Goal: Communication & Community: Ask a question

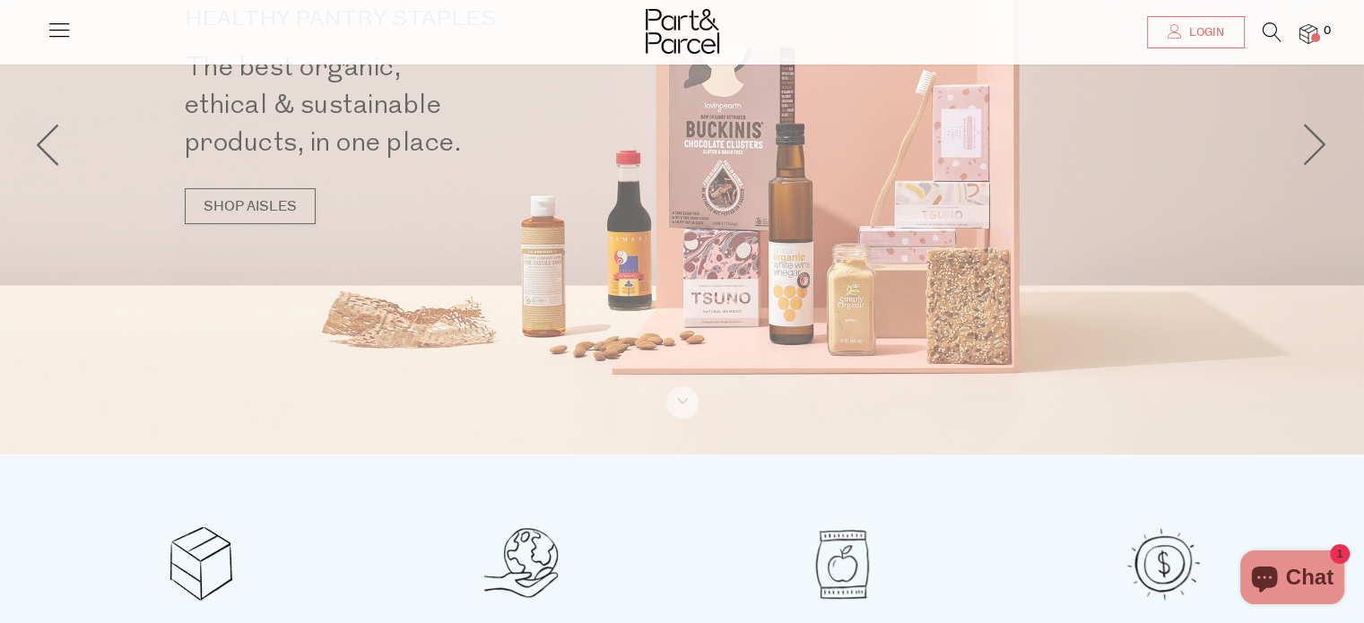
scroll to position [147, 0]
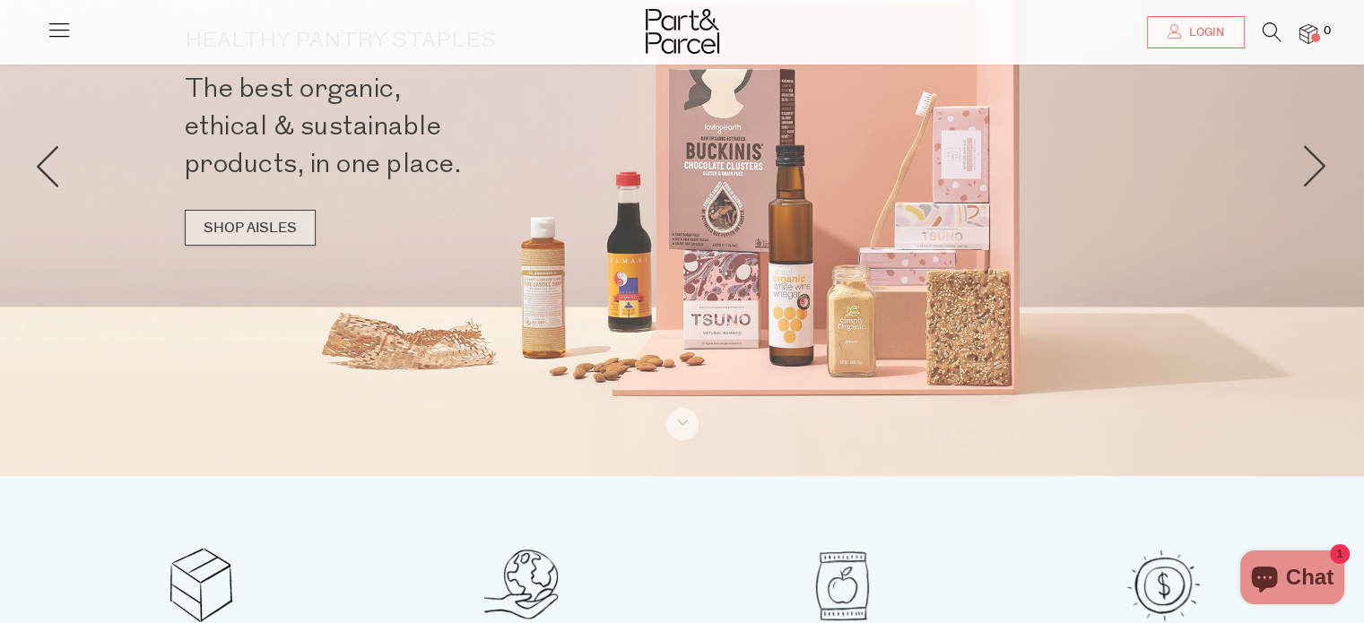
click at [222, 232] on link "SHOP AISLES" at bounding box center [250, 228] width 131 height 36
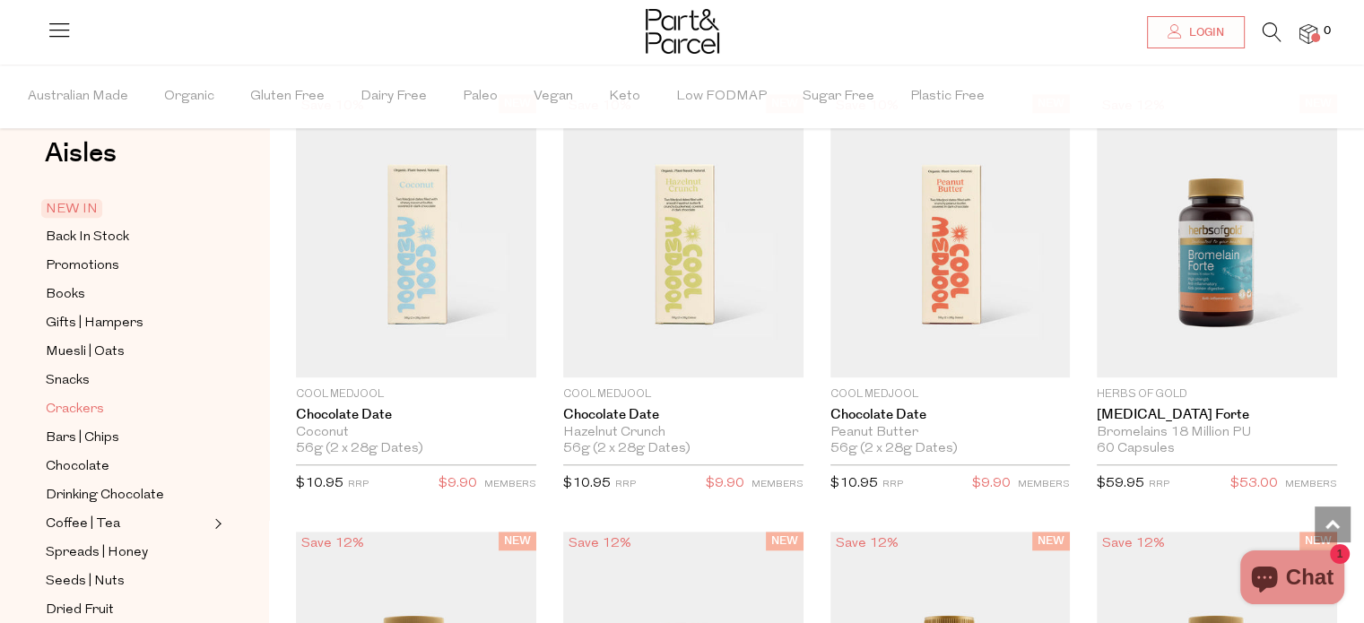
scroll to position [39, 0]
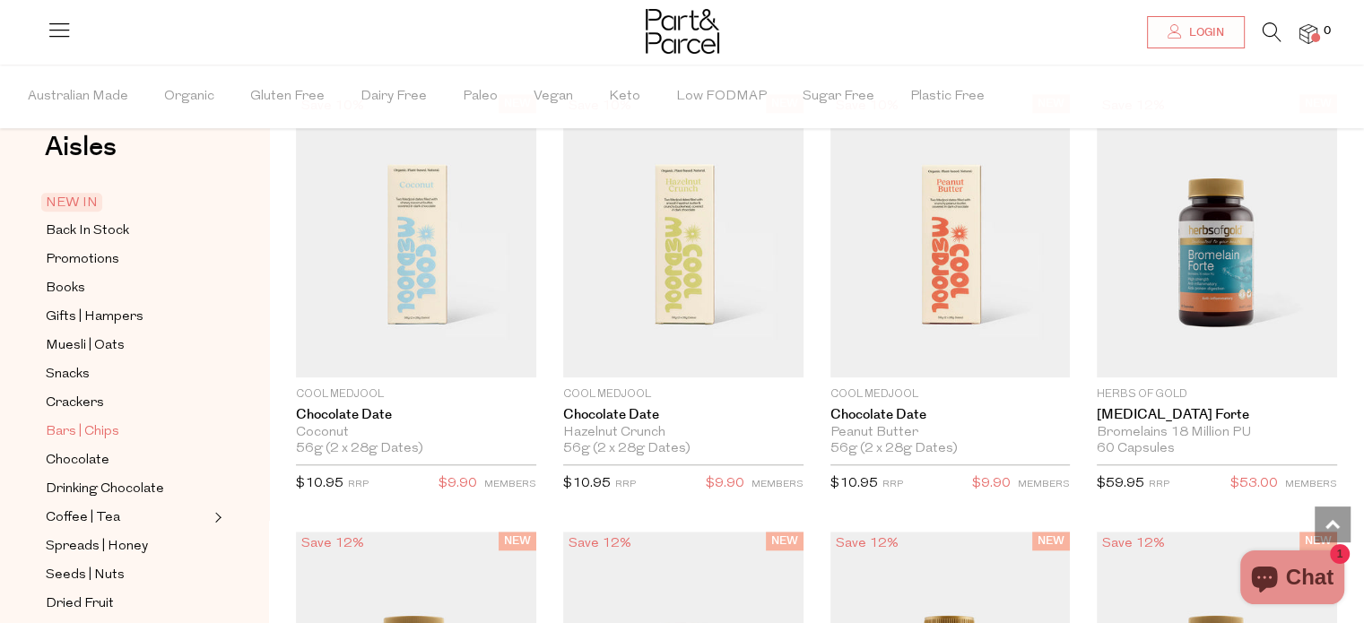
click at [57, 429] on span "Bars | Chips" at bounding box center [83, 433] width 74 height 22
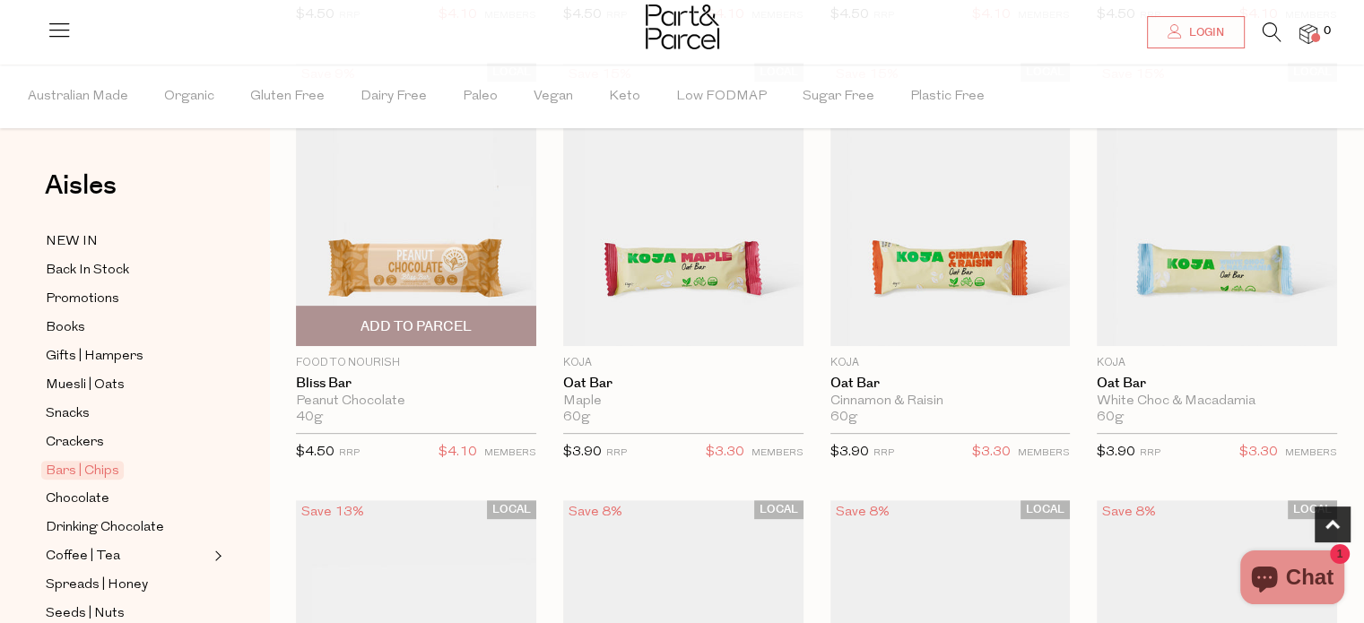
scroll to position [608, 0]
click at [275, 354] on div "LOCAL Save 9% 1 Add To Parcel Food to Nourish Bliss Bar Peanut Chocolate 40g On…" at bounding box center [402, 269] width 267 height 411
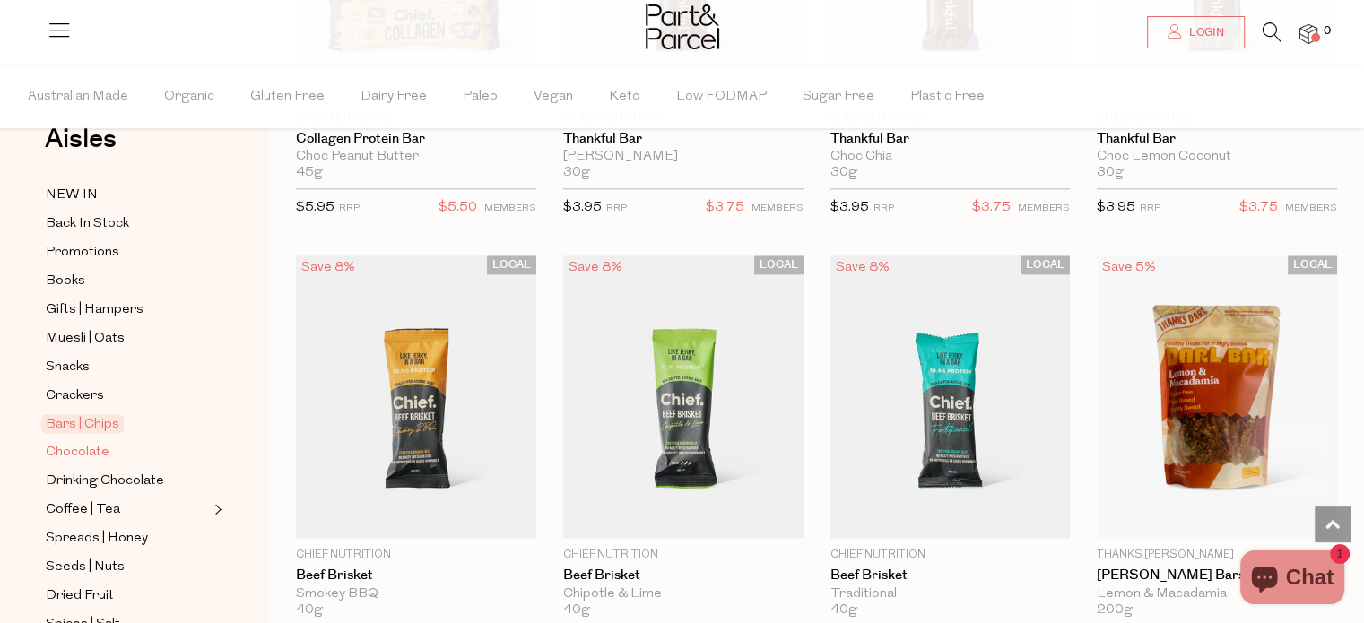
scroll to position [47, 0]
click at [85, 371] on span "Snacks" at bounding box center [68, 368] width 44 height 22
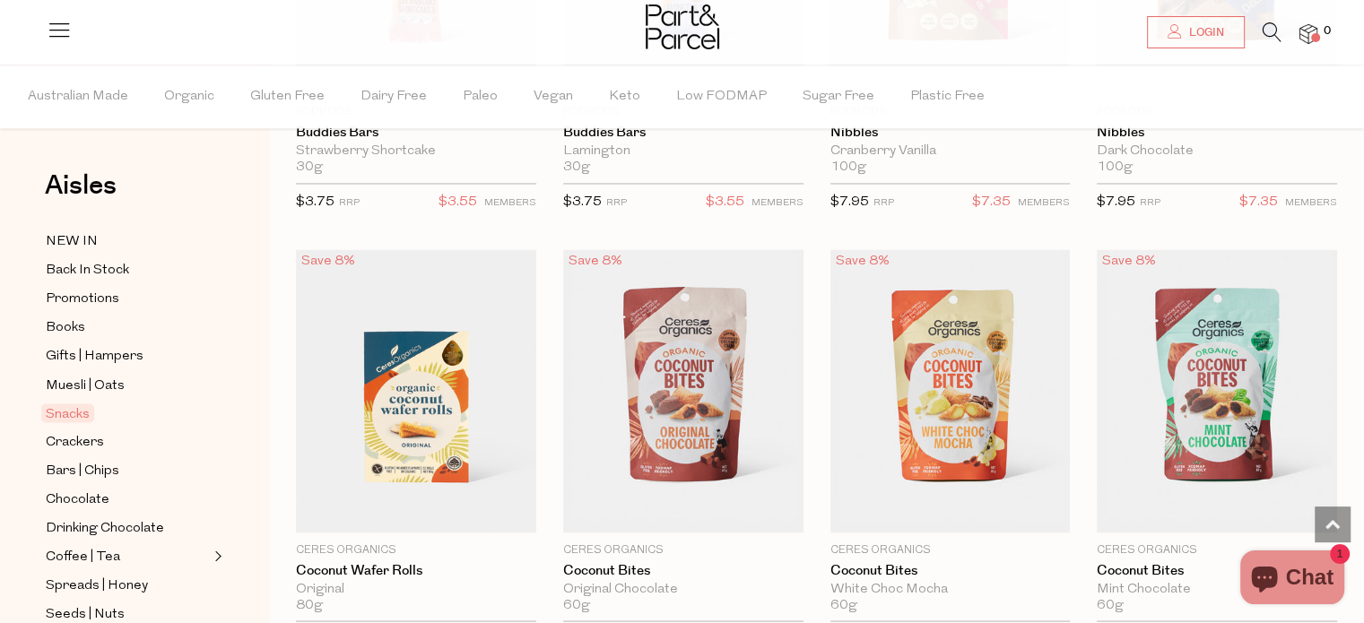
scroll to position [3131, 0]
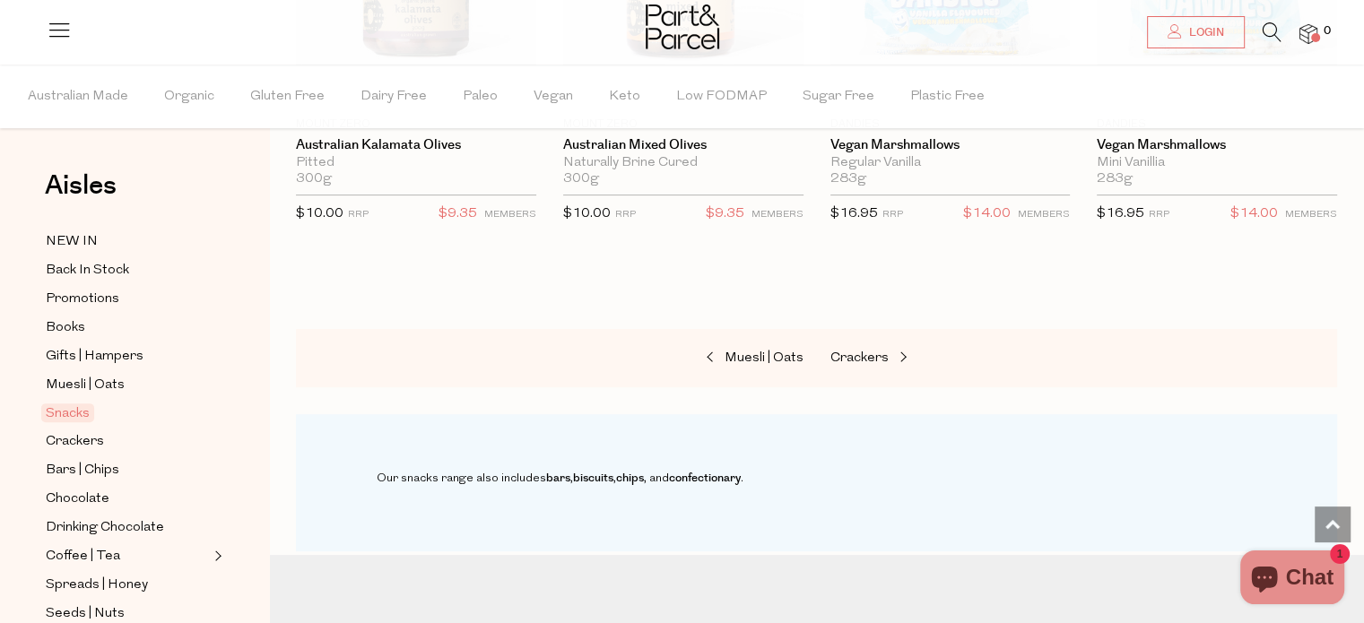
scroll to position [7438, 0]
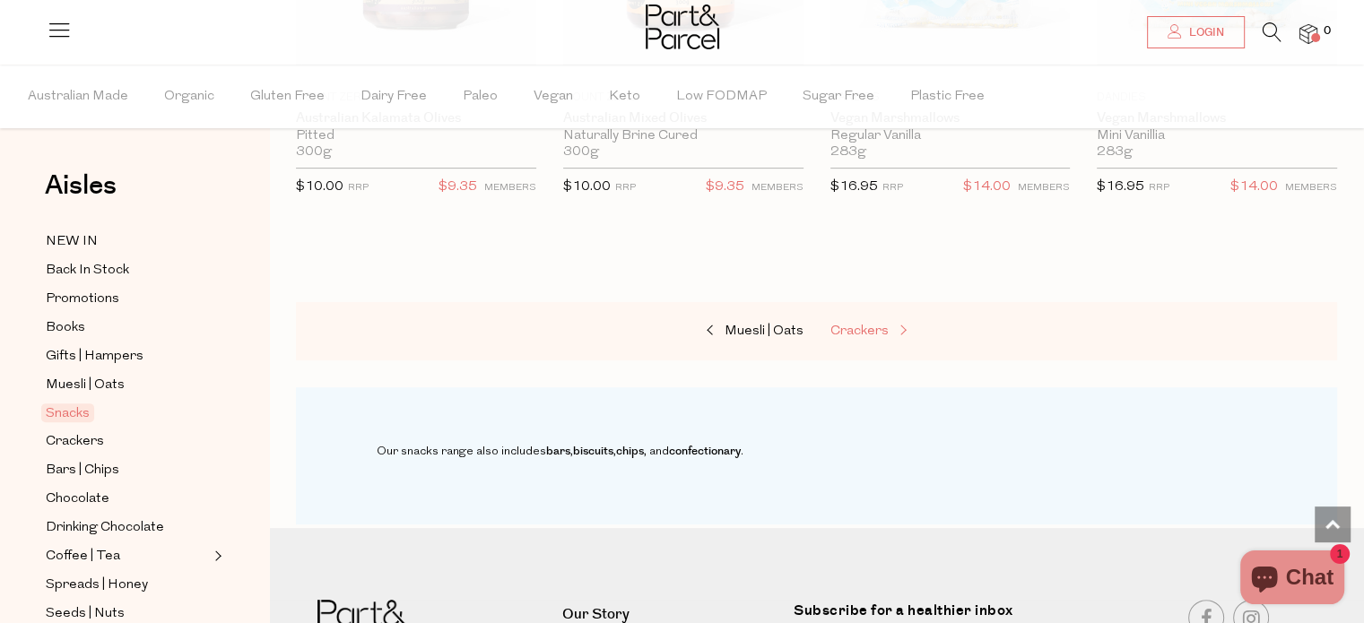
click at [870, 325] on span "Crackers" at bounding box center [859, 331] width 58 height 13
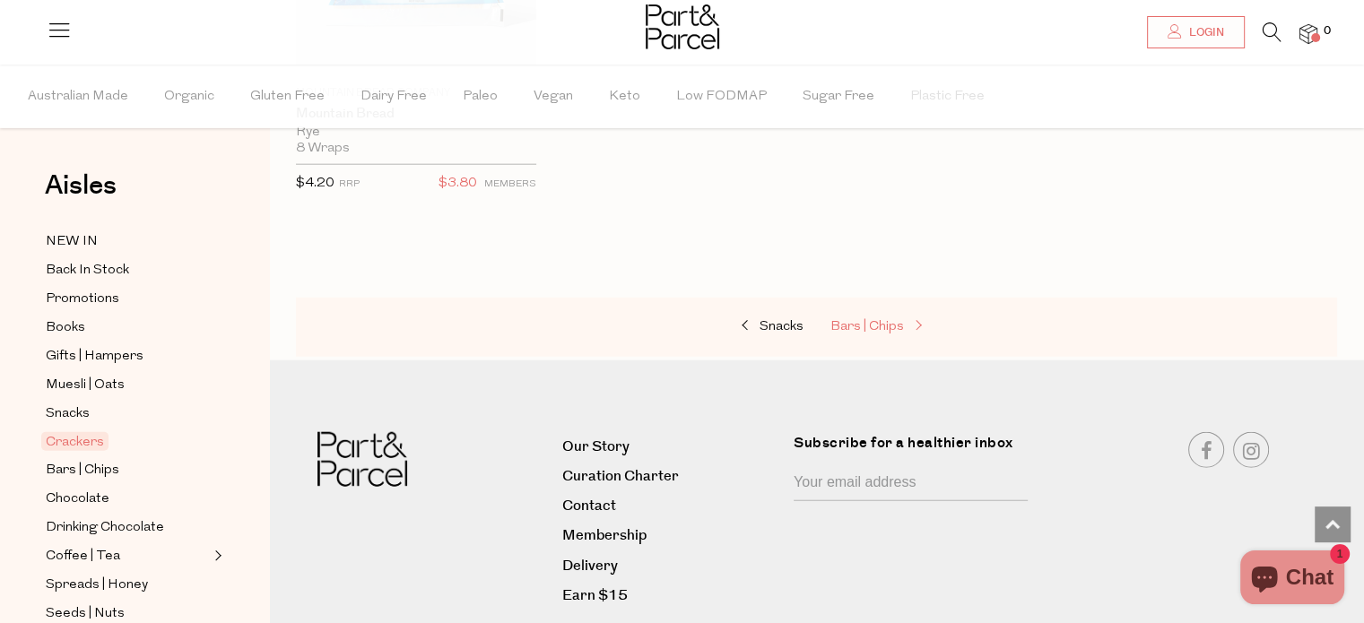
click at [876, 320] on span "Bars | Chips" at bounding box center [867, 326] width 74 height 13
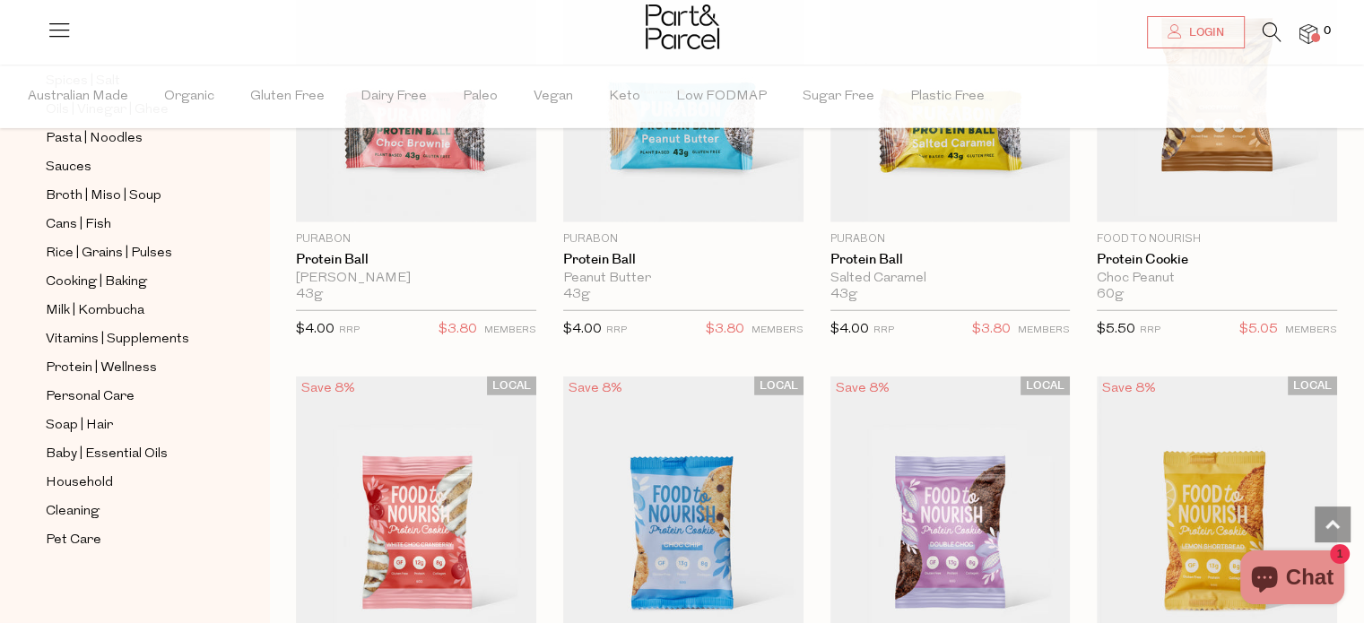
scroll to position [4676, 0]
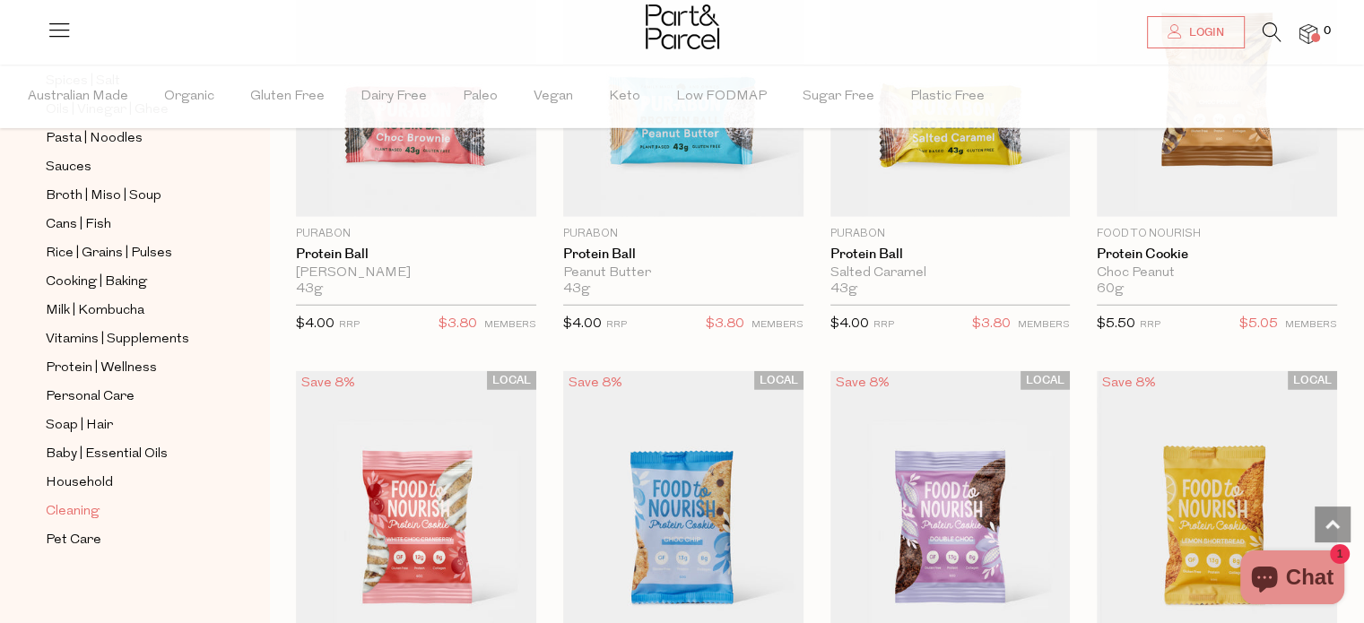
click at [61, 505] on span "Cleaning" at bounding box center [73, 512] width 54 height 22
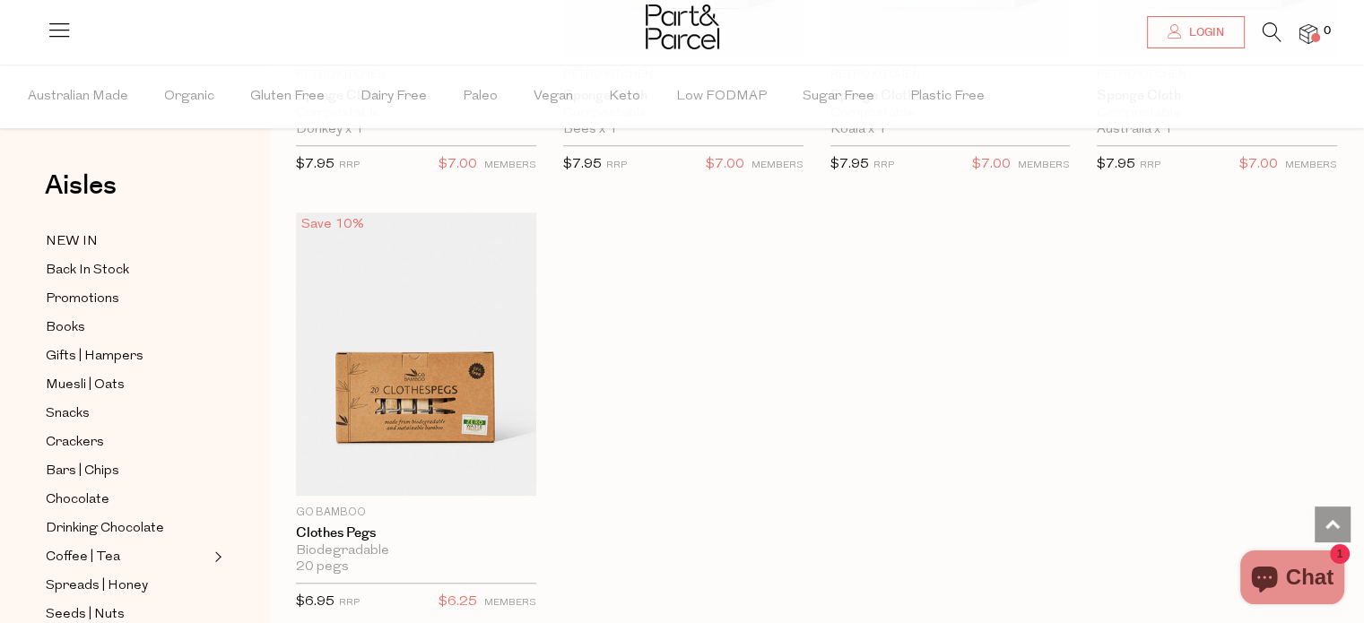
scroll to position [590, 0]
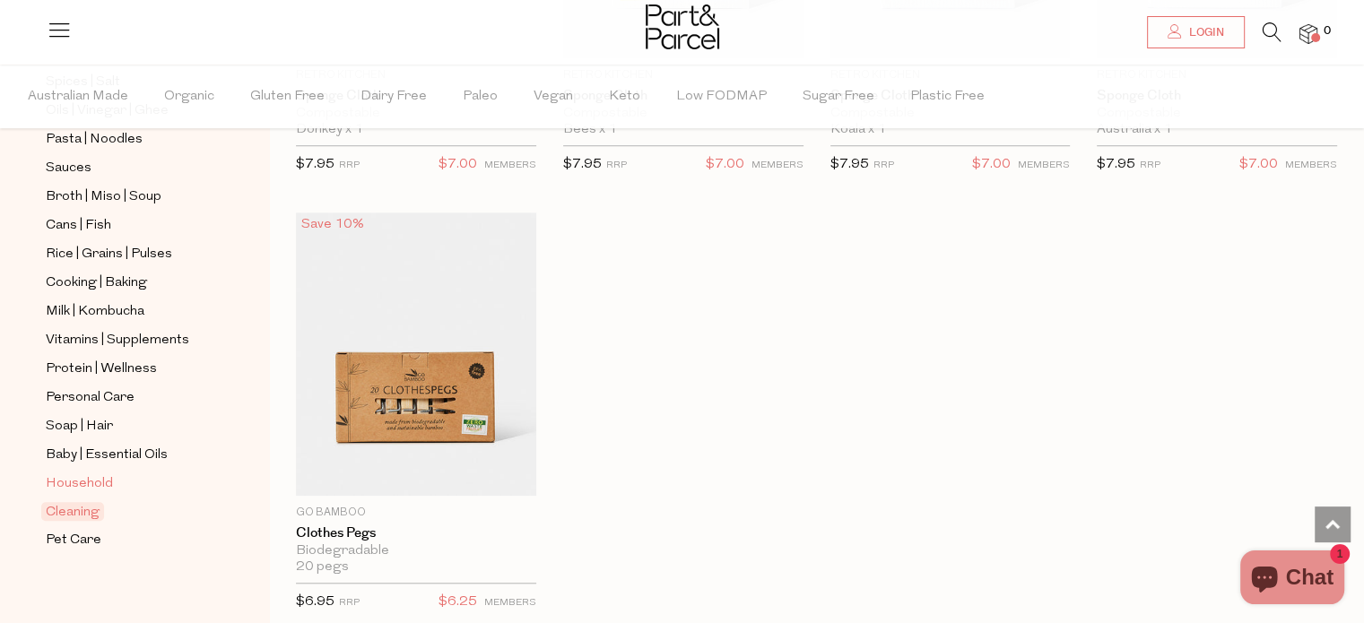
click at [72, 474] on span "Household" at bounding box center [79, 485] width 67 height 22
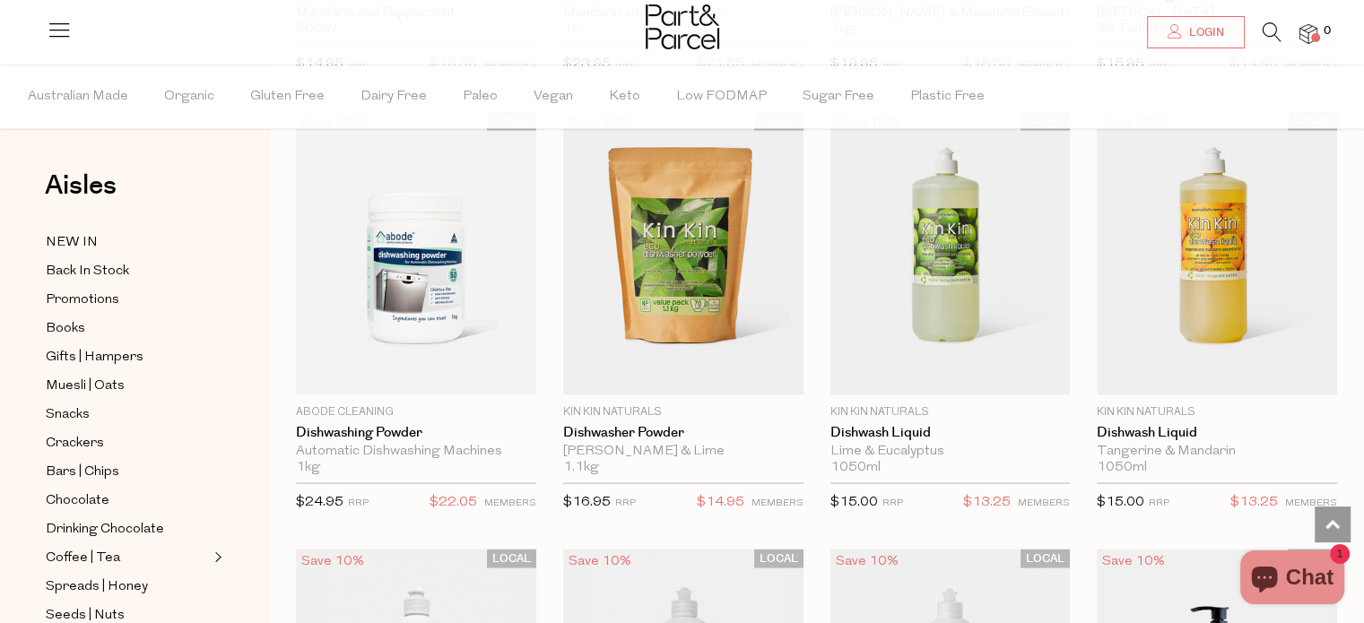
scroll to position [3186, 0]
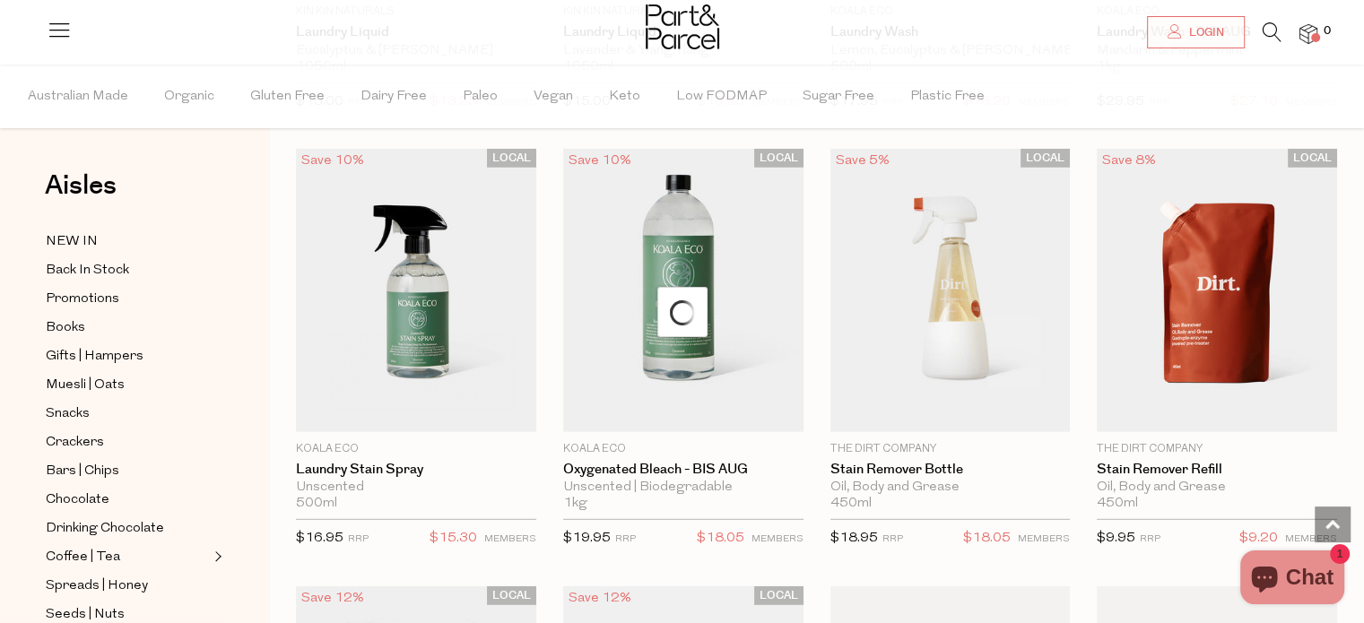
scroll to position [5327, 0]
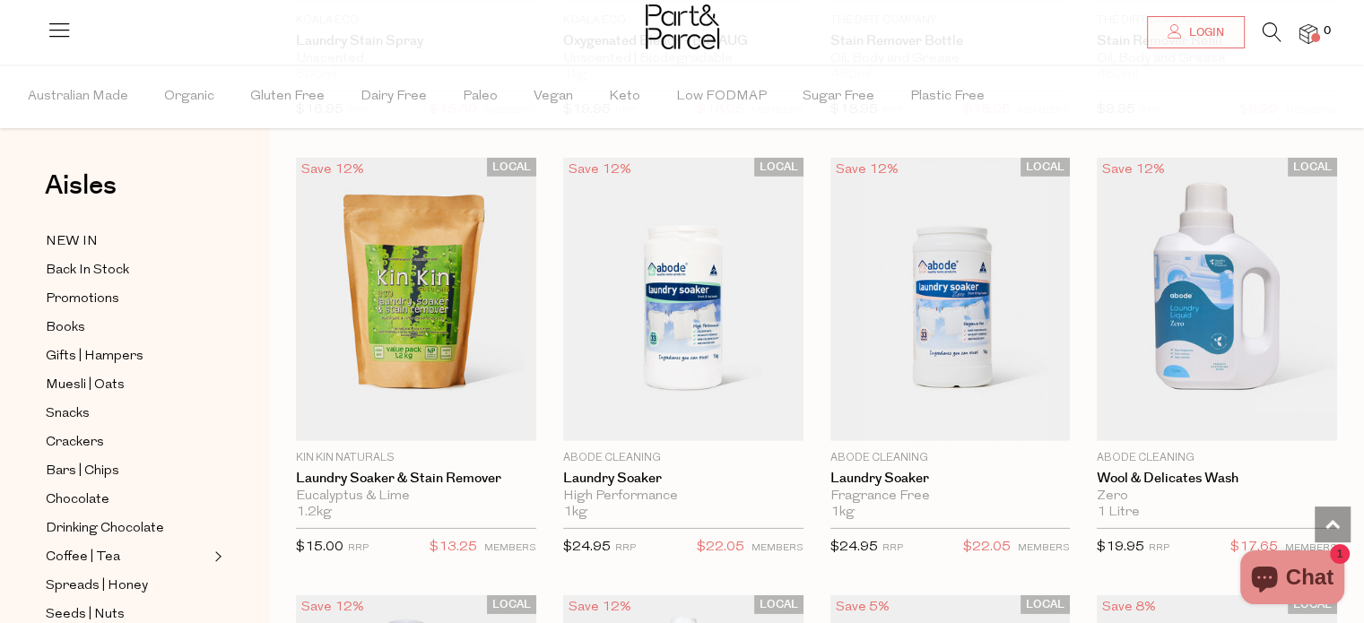
click icon
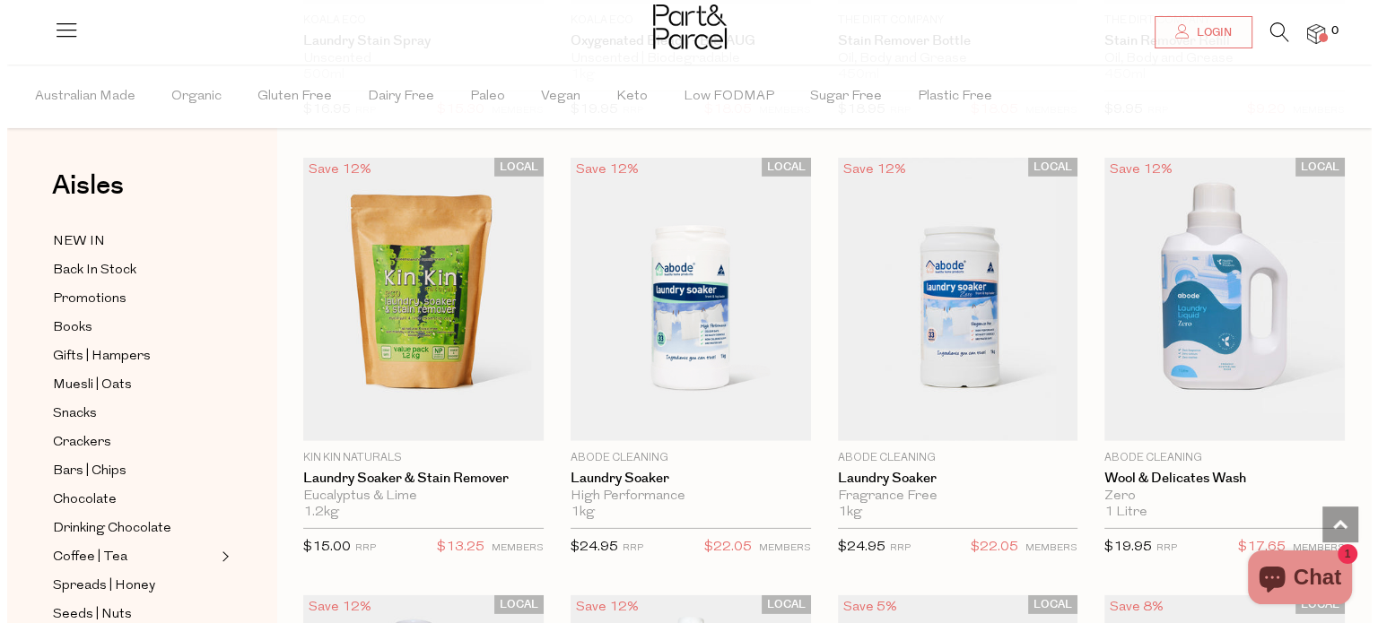
scroll to position [5376, 0]
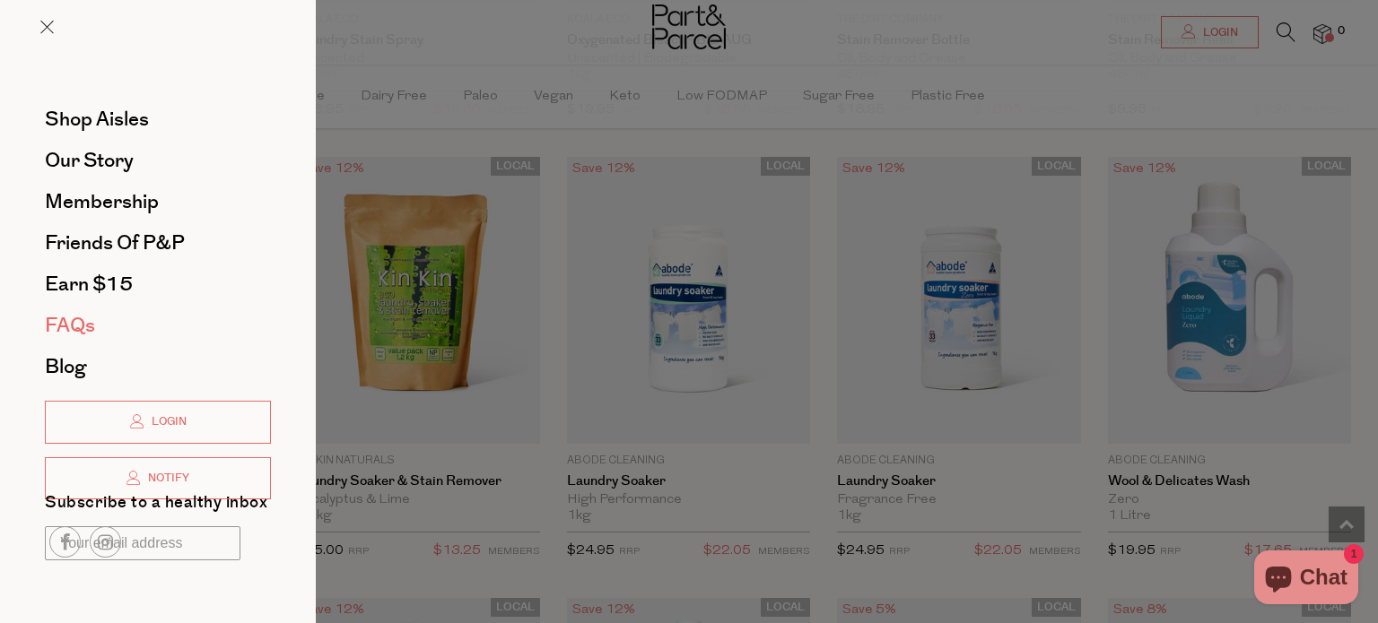
click span "FAQs"
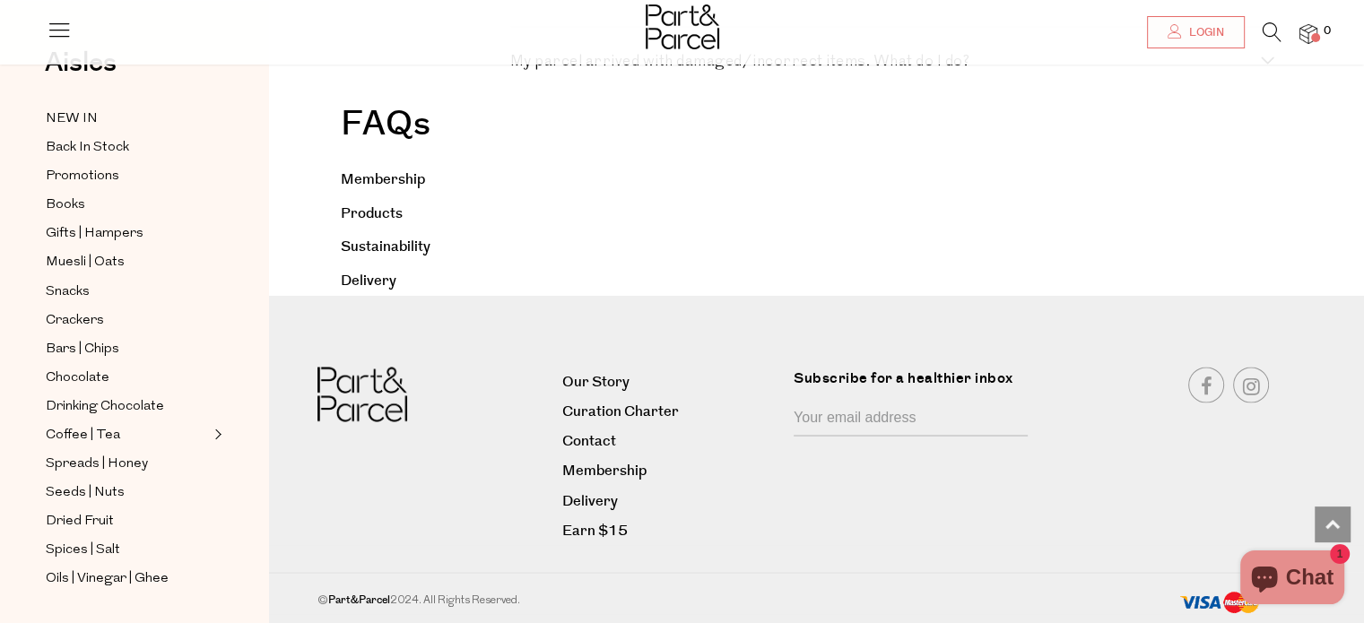
scroll to position [3292, 0]
click at [583, 453] on link "Contact" at bounding box center [671, 441] width 218 height 24
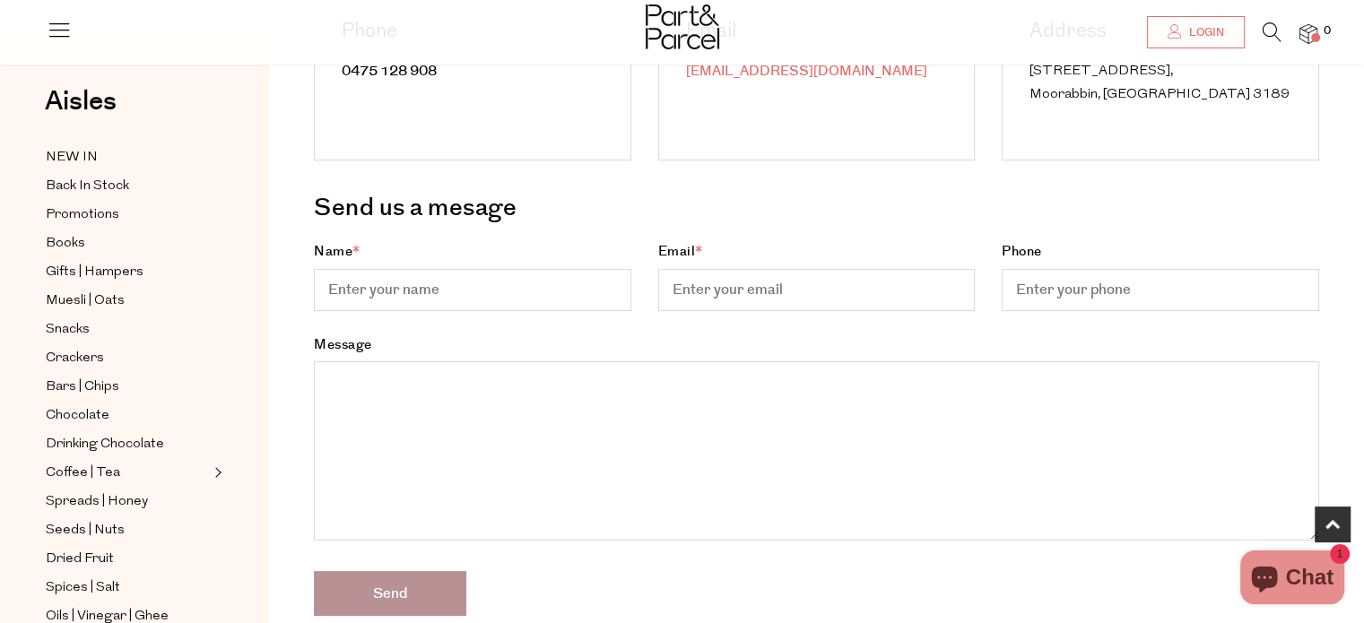
scroll to position [294, 0]
click at [376, 286] on input "Name *" at bounding box center [472, 290] width 317 height 42
click at [388, 286] on input "Name *" at bounding box center [472, 290] width 317 height 42
type input "Rhi"
click at [656, 282] on div "Email *" at bounding box center [817, 286] width 344 height 93
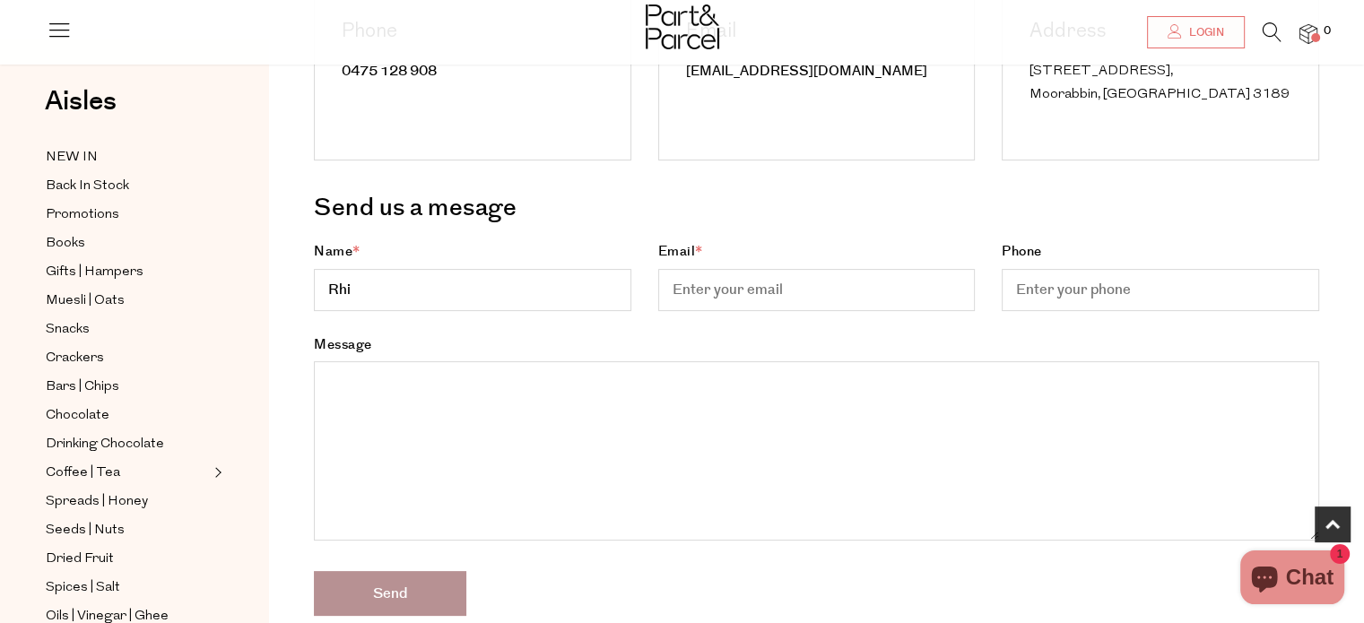
click at [678, 286] on input "Email *" at bounding box center [816, 290] width 317 height 42
type input "rhiandiggle@gmail.com"
click at [1034, 287] on input "0278240242" at bounding box center [1160, 290] width 317 height 42
type input "+64278240242"
click at [876, 456] on textarea "Message" at bounding box center [816, 450] width 1005 height 179
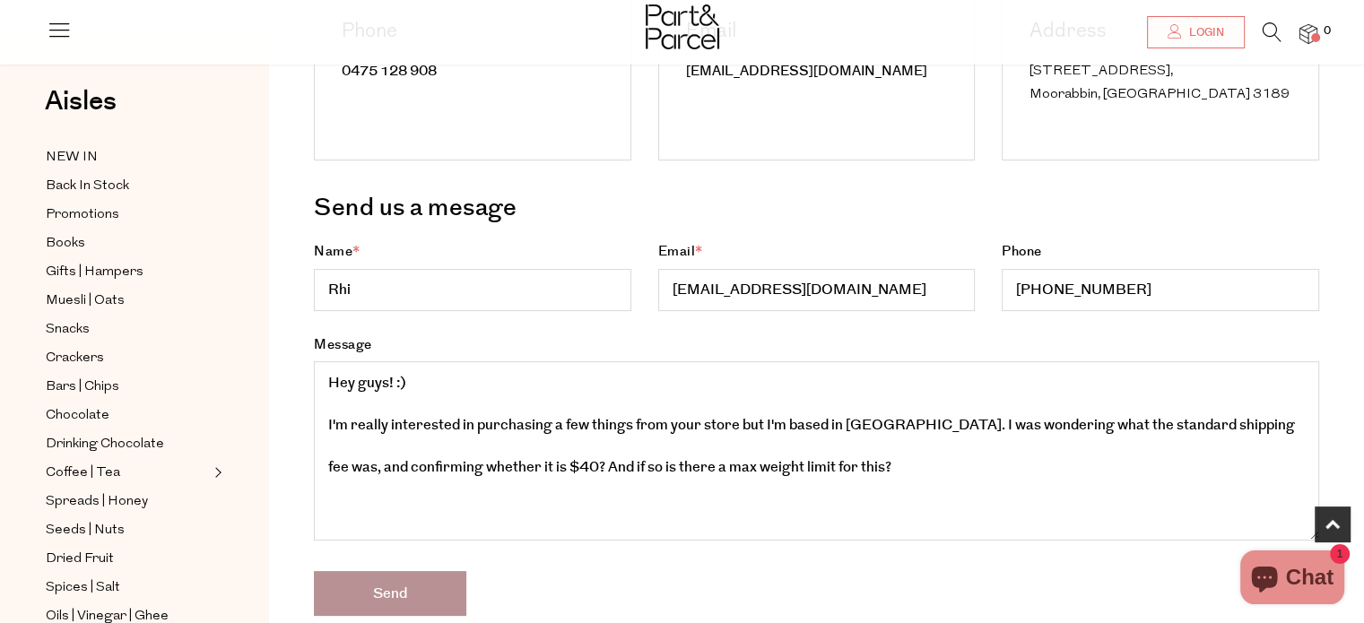
scroll to position [22, 0]
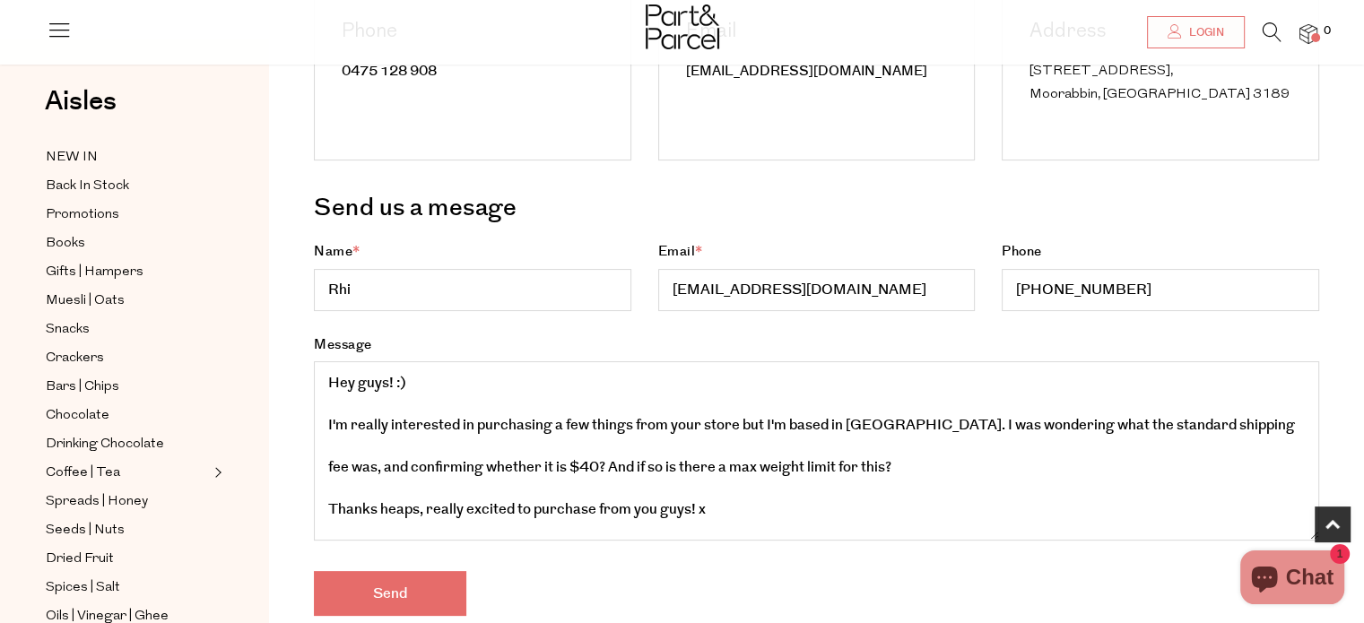
type textarea "Hey guys! :) I'm really interested in purchasing a few things from your store b…"
click at [387, 610] on input "Send" at bounding box center [390, 593] width 152 height 45
click at [391, 597] on input "Send" at bounding box center [390, 593] width 152 height 45
type input "0278240242"
click at [387, 596] on input "Send" at bounding box center [390, 593] width 152 height 45
